Goal: Task Accomplishment & Management: Manage account settings

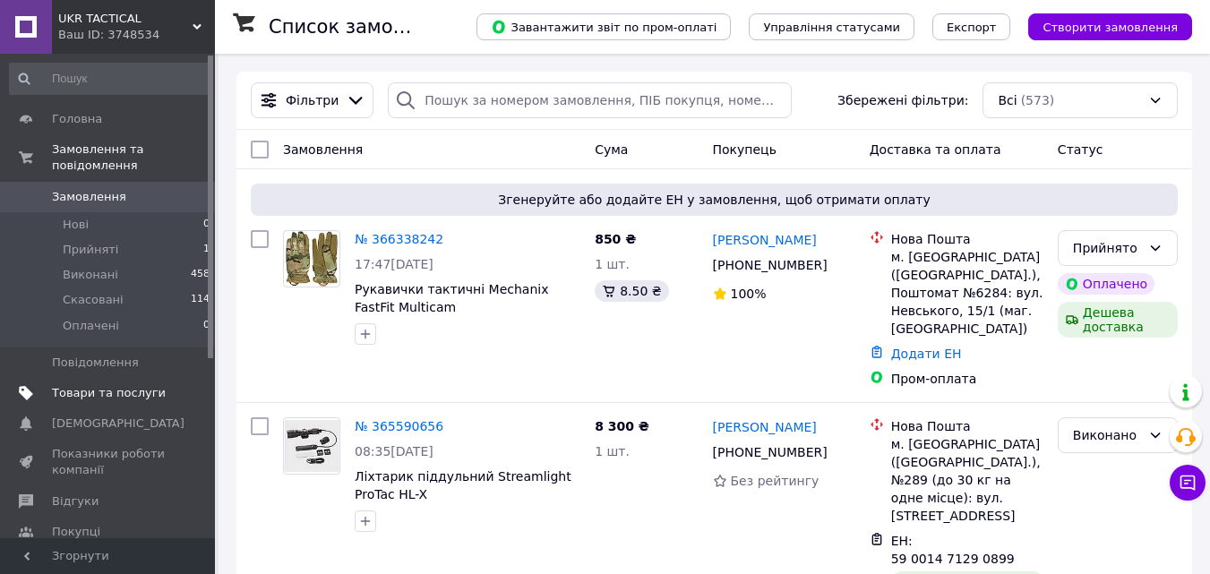
click at [126, 385] on span "Товари та послуги" at bounding box center [109, 393] width 114 height 16
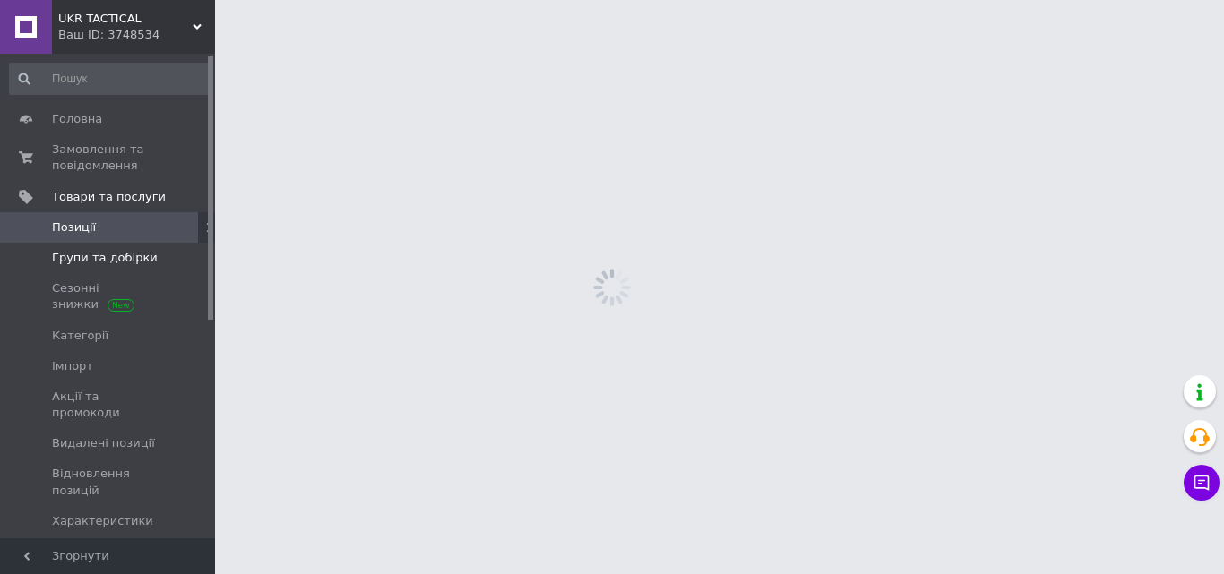
click at [115, 255] on span "Групи та добірки" at bounding box center [105, 258] width 106 height 16
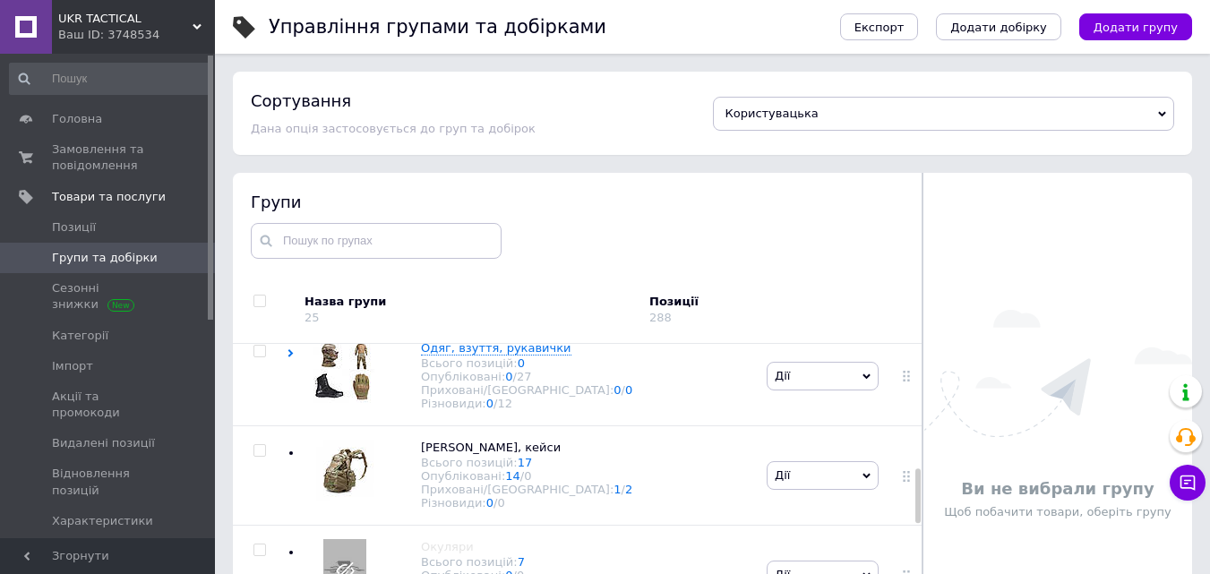
scroll to position [717, 0]
click at [258, 355] on input "checkbox" at bounding box center [260, 349] width 12 height 12
checkbox input "true"
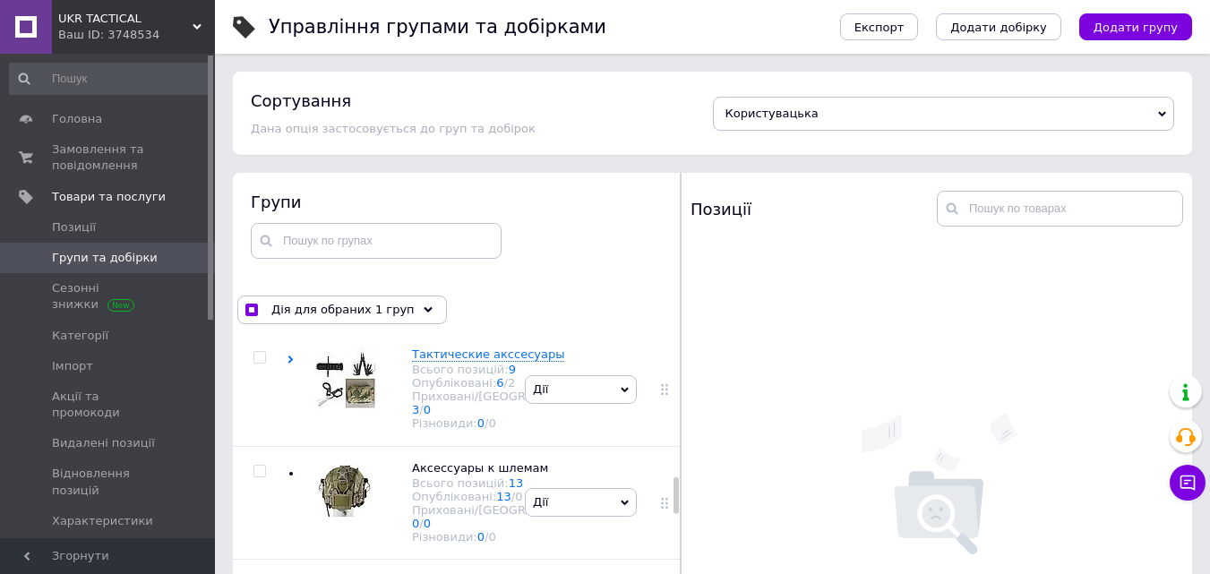
scroll to position [1051, 0]
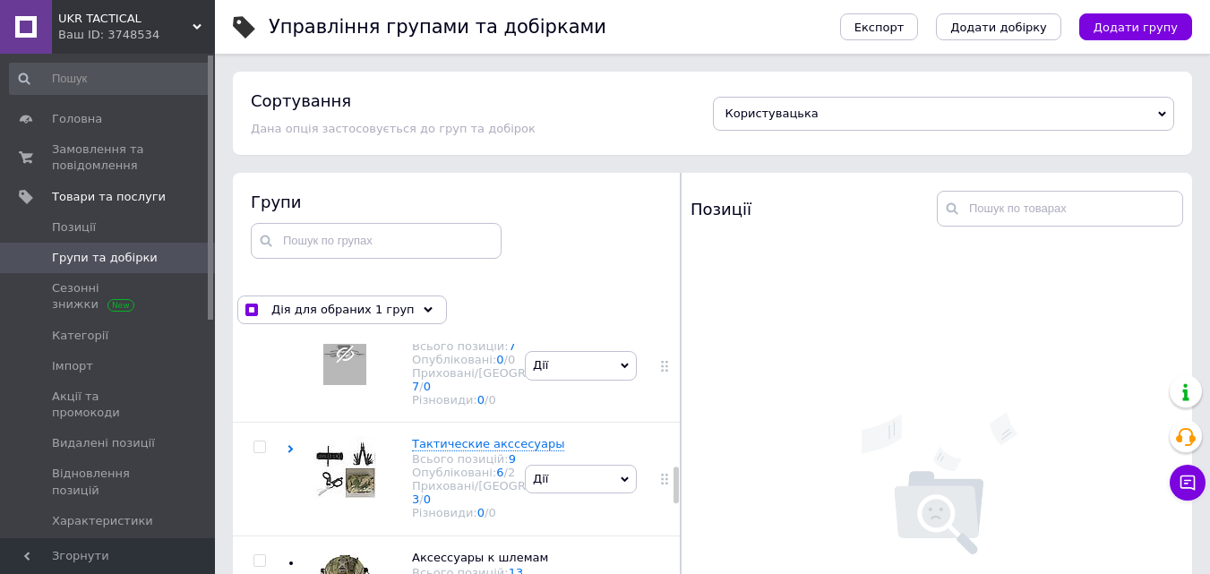
click at [293, 114] on icon at bounding box center [291, 110] width 8 height 8
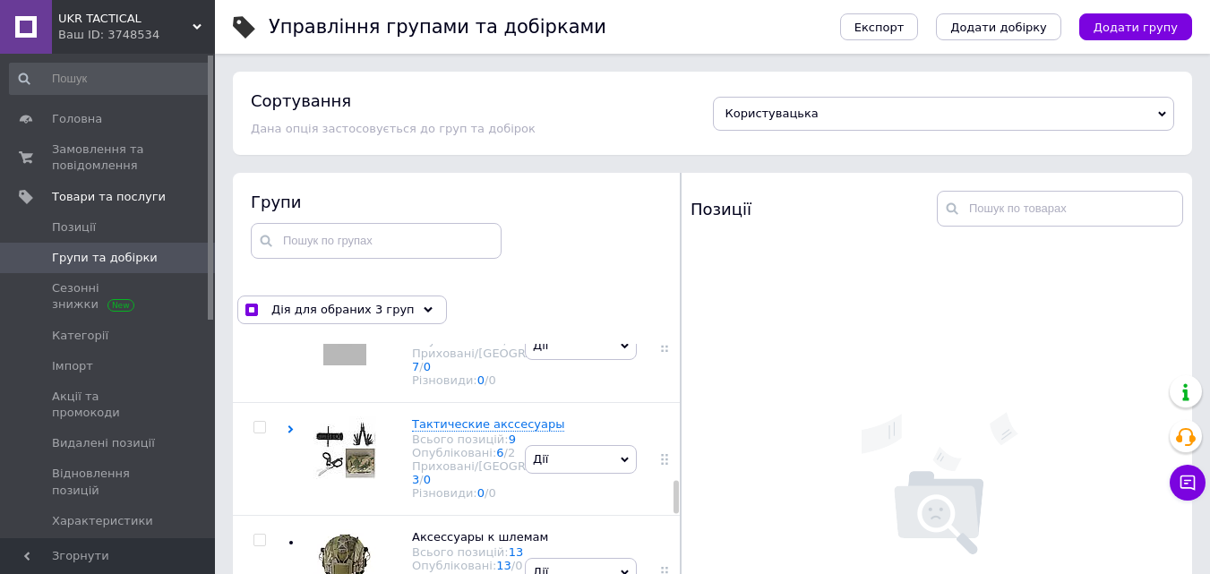
scroll to position [1320, 0]
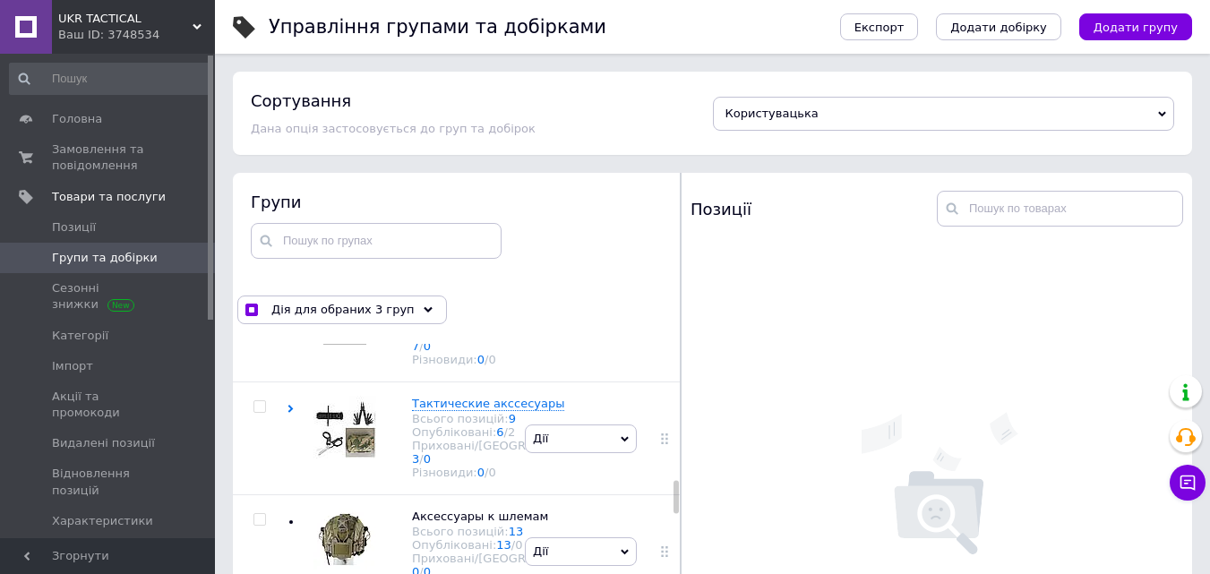
click at [258, 73] on input "checkbox" at bounding box center [260, 67] width 12 height 12
checkbox input "false"
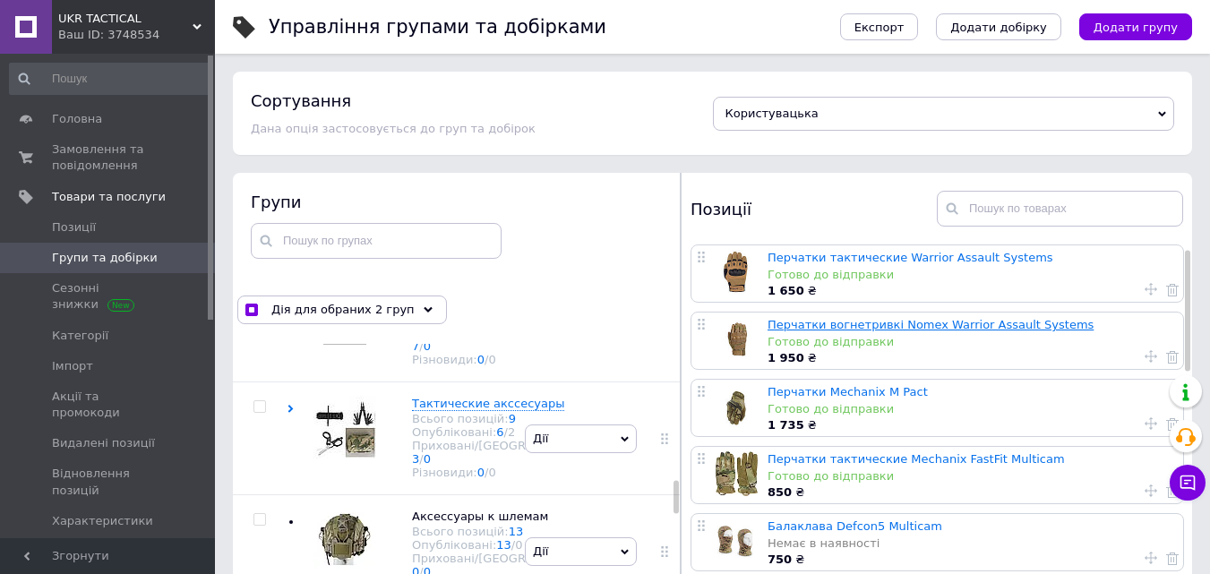
scroll to position [90, 0]
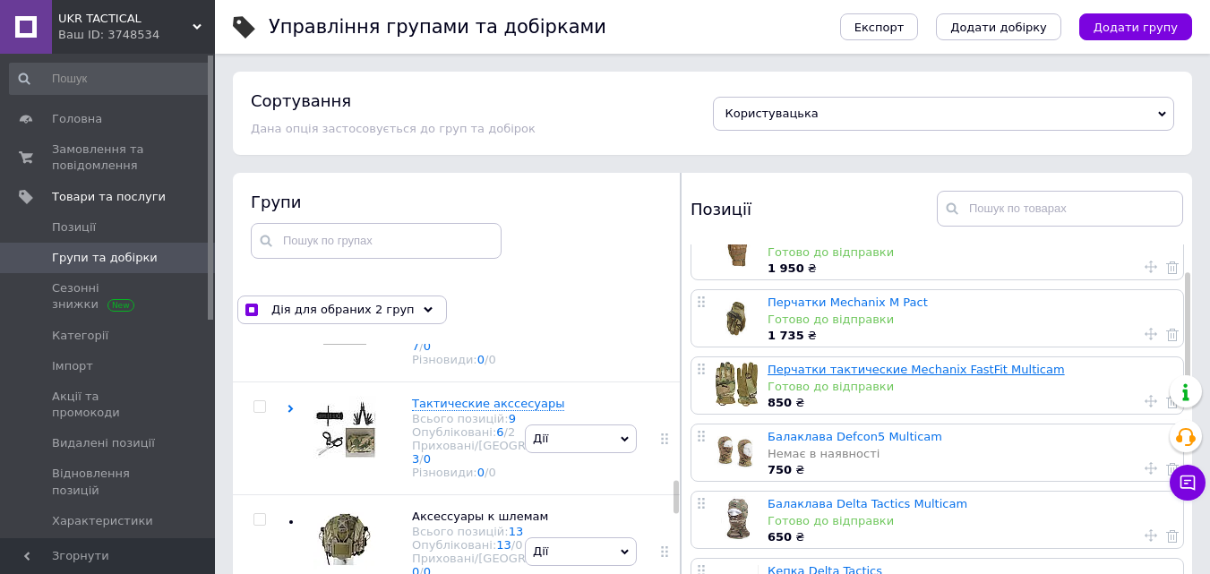
click at [893, 373] on link "Перчатки тактические Mechanix FastFit Multicam" at bounding box center [916, 369] width 297 height 13
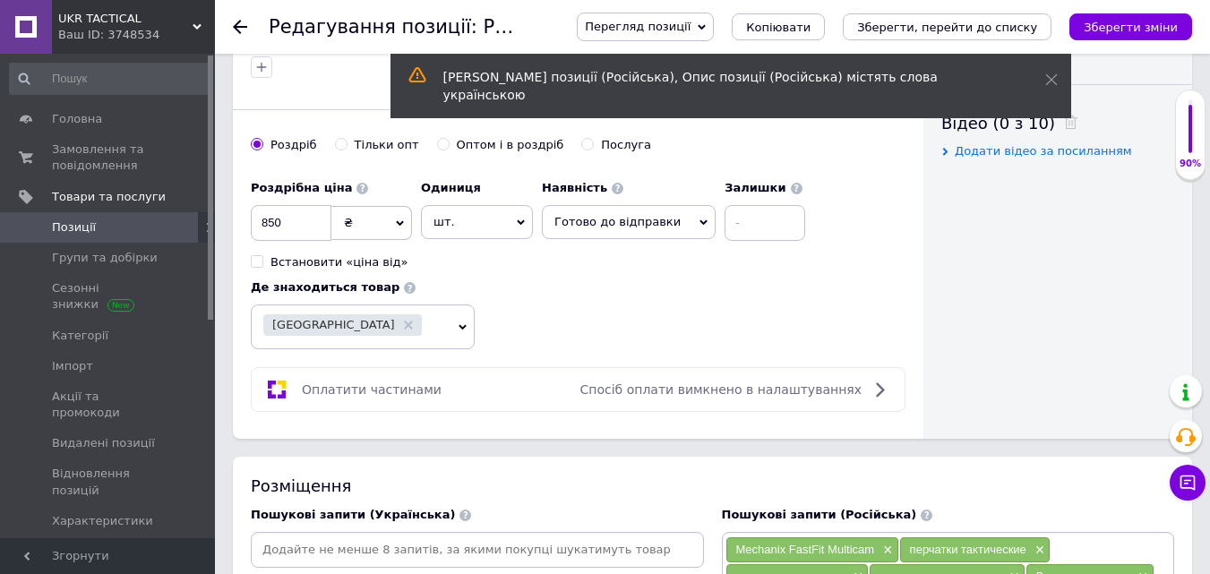
scroll to position [896, 0]
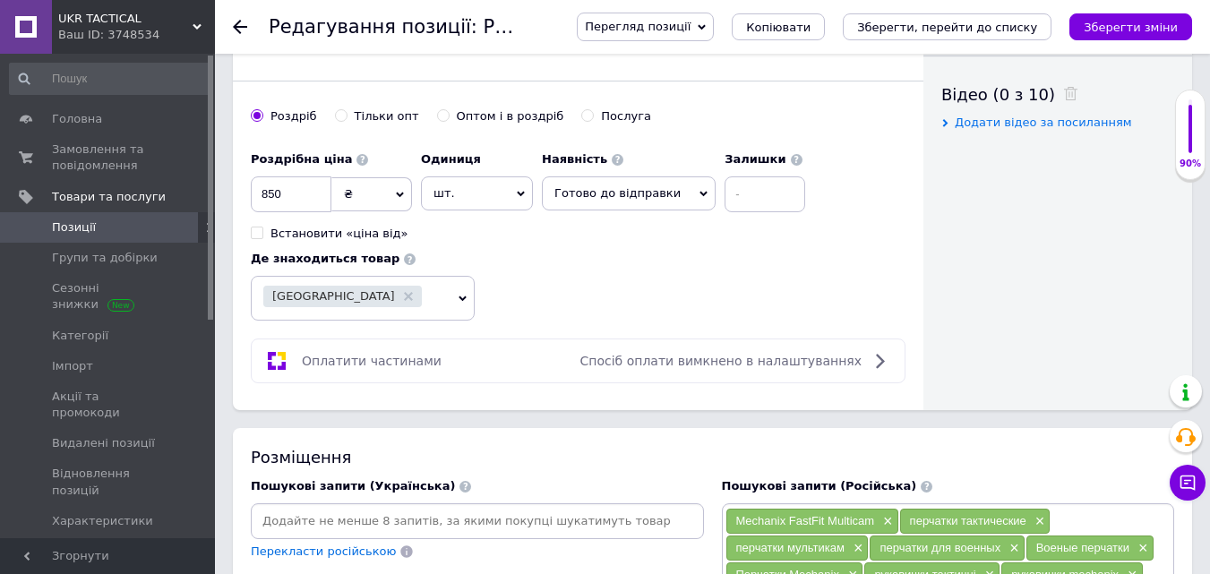
click at [700, 194] on icon at bounding box center [704, 194] width 8 height 5
click at [623, 254] on li "Немає в наявності" at bounding box center [629, 255] width 172 height 25
drag, startPoint x: 894, startPoint y: 26, endPoint x: 848, endPoint y: 138, distance: 120.9
click at [894, 25] on button "Зберегти, перейти до списку" at bounding box center [947, 26] width 209 height 27
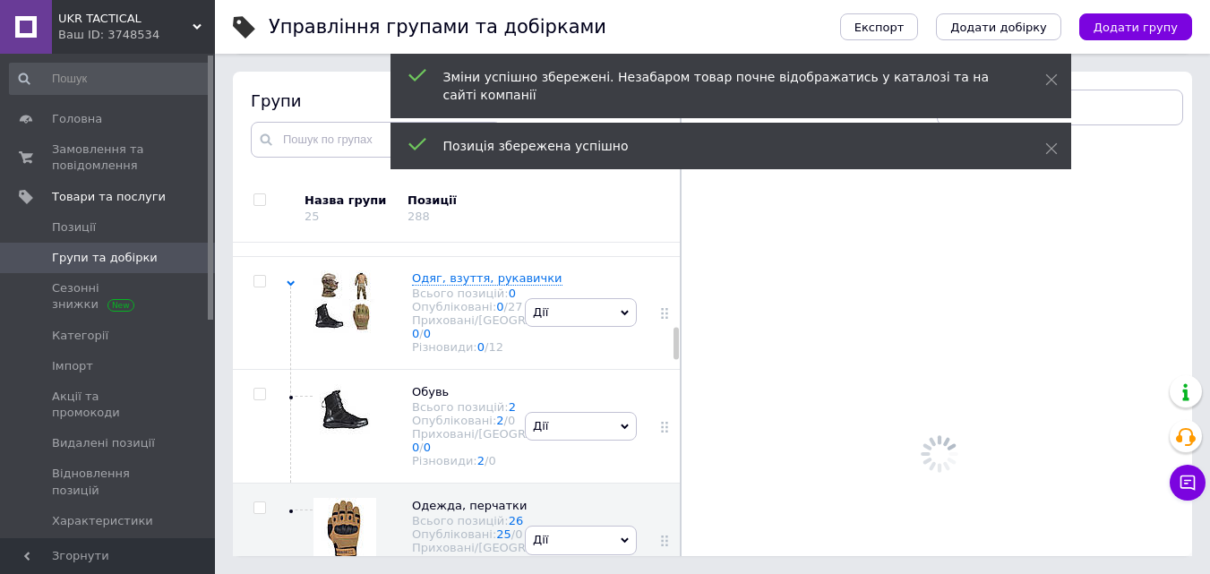
scroll to position [849, 0]
